Goal: Find specific page/section: Find specific page/section

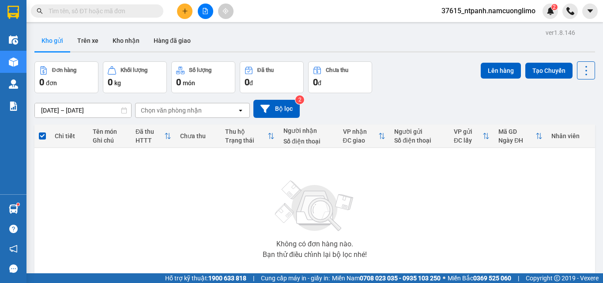
scroll to position [49, 0]
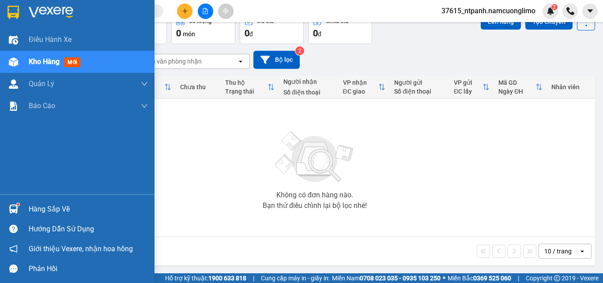
drag, startPoint x: 21, startPoint y: 202, endPoint x: 27, endPoint y: 199, distance: 6.6
click at [21, 201] on div at bounding box center [13, 208] width 15 height 15
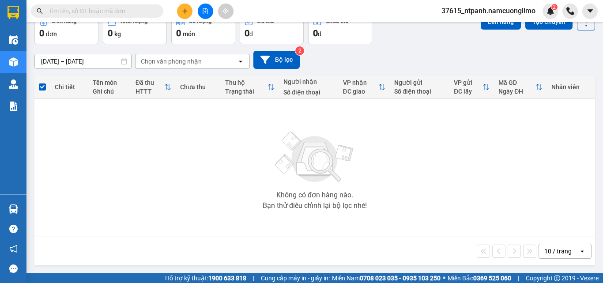
drag, startPoint x: 432, startPoint y: 180, endPoint x: 388, endPoint y: 151, distance: 52.0
click at [432, 173] on section "Kết quả tìm kiếm ( 0 ) Bộ lọc No Data 37615_ntpanh.namcuonglimo 2 Điều hành xe …" at bounding box center [301, 141] width 603 height 283
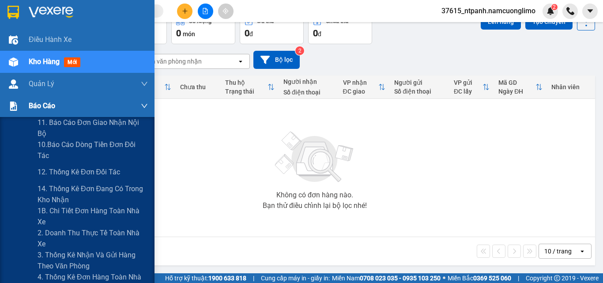
click at [11, 107] on img at bounding box center [13, 105] width 9 height 9
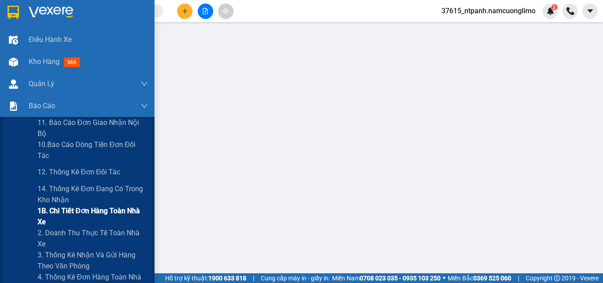
click at [56, 212] on span "1B. Chi tiết đơn hàng toàn nhà xe" at bounding box center [93, 216] width 110 height 22
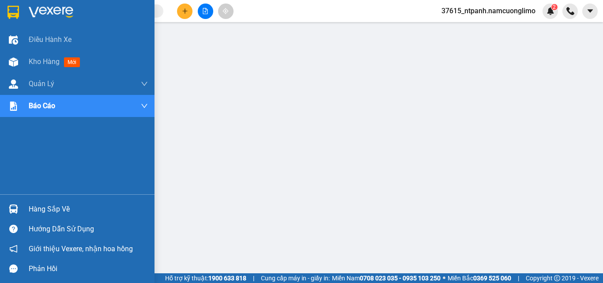
drag, startPoint x: 10, startPoint y: 11, endPoint x: 37, endPoint y: 28, distance: 31.7
click at [10, 11] on img at bounding box center [13, 12] width 11 height 13
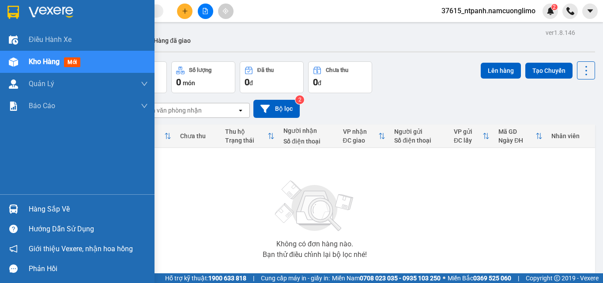
click at [14, 209] on img at bounding box center [13, 208] width 9 height 9
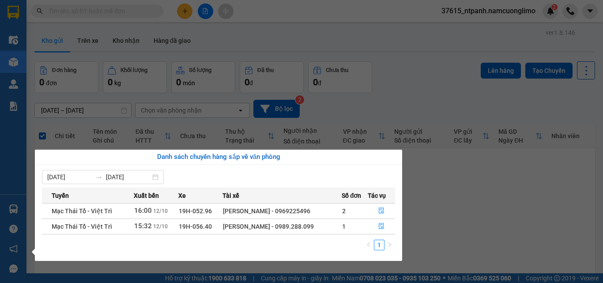
drag, startPoint x: 478, startPoint y: 223, endPoint x: 474, endPoint y: 212, distance: 11.9
click at [478, 220] on section "Kết quả tìm kiếm ( 0 ) Bộ lọc No Data 37615_ntpanh.namcuonglimo 2 Điều hành xe …" at bounding box center [301, 141] width 603 height 283
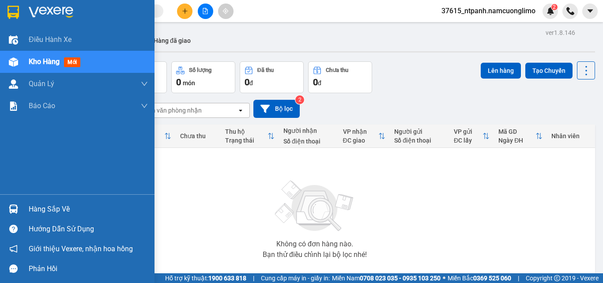
click at [18, 207] on div at bounding box center [13, 208] width 15 height 15
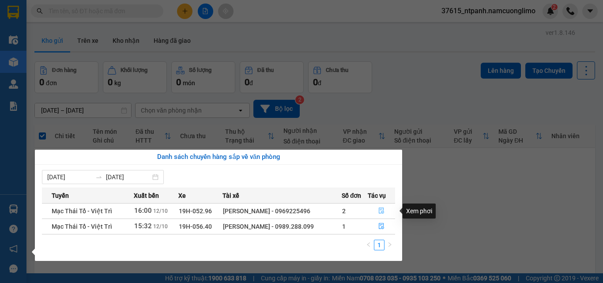
click at [380, 210] on icon "file-done" at bounding box center [381, 210] width 6 height 6
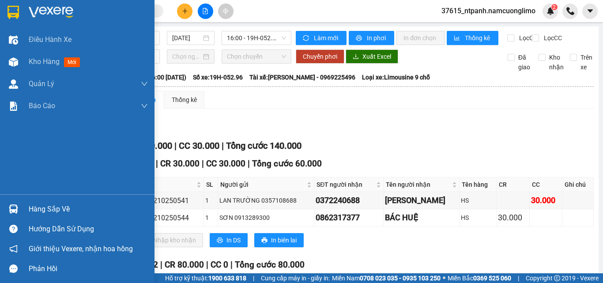
click at [19, 10] on div at bounding box center [13, 11] width 15 height 15
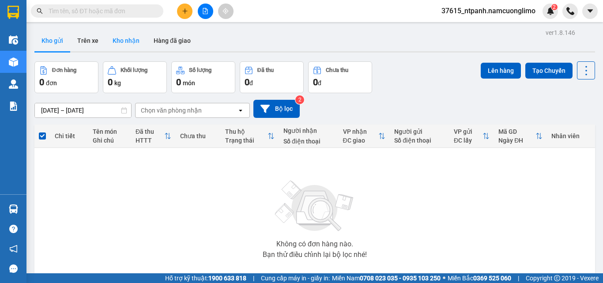
click at [131, 41] on button "Kho nhận" at bounding box center [125, 40] width 41 height 21
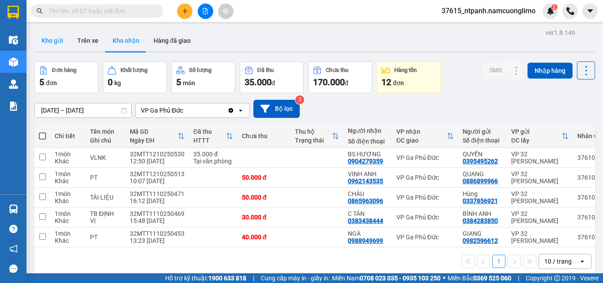
click at [58, 42] on button "Kho gửi" at bounding box center [52, 40] width 36 height 21
